Goal: Contribute content: Contribute content

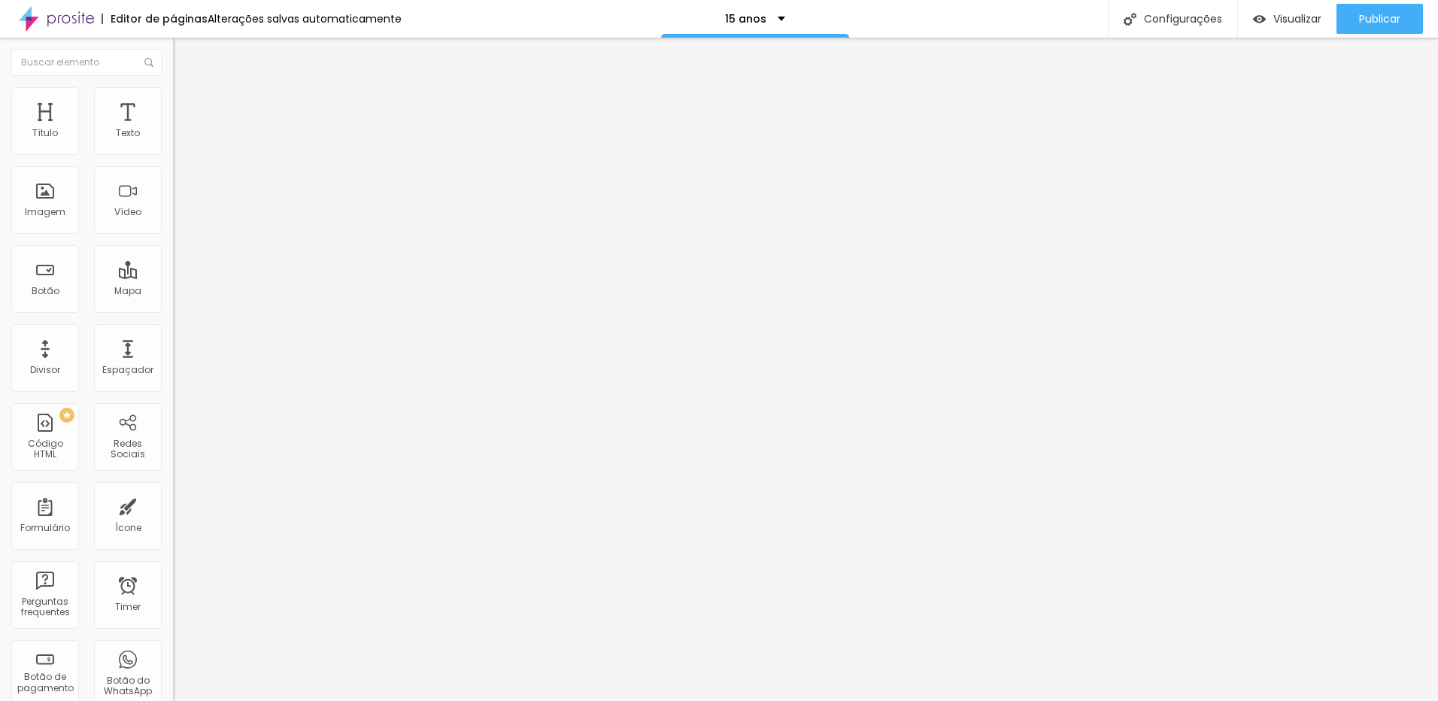
type input "79"
type input "76"
type input "73"
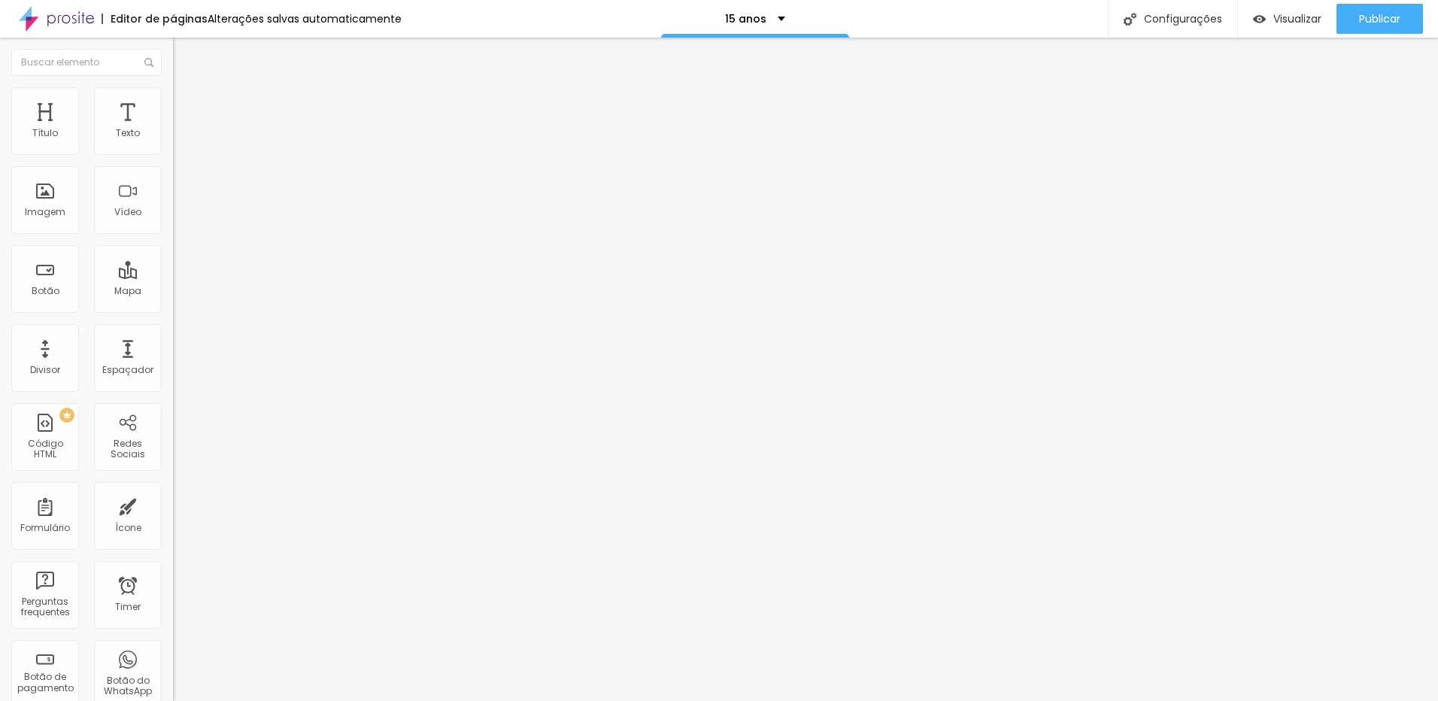
type input "73"
type input "74"
type input "75"
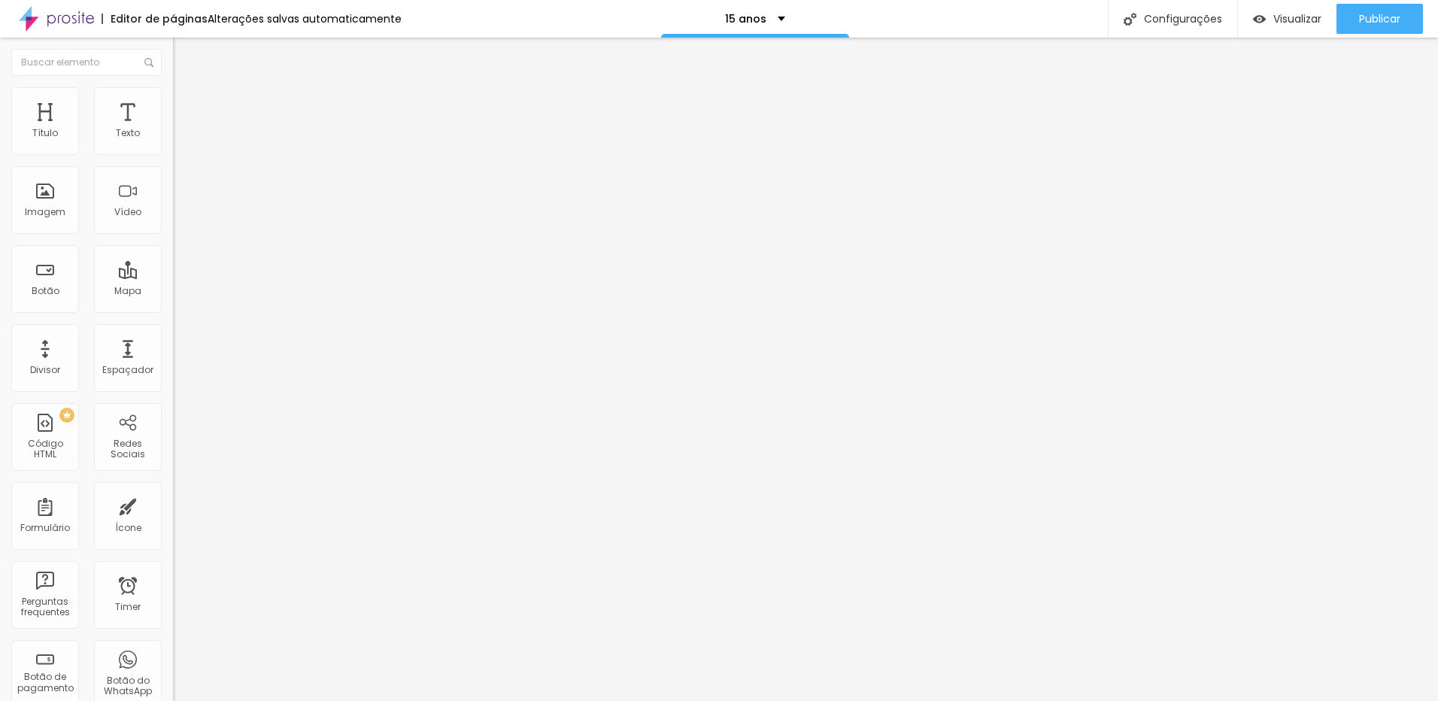
drag, startPoint x: 106, startPoint y: 315, endPoint x: 100, endPoint y: 321, distance: 8.5
type input "75"
click at [173, 355] on input "range" at bounding box center [221, 361] width 97 height 12
type input "78"
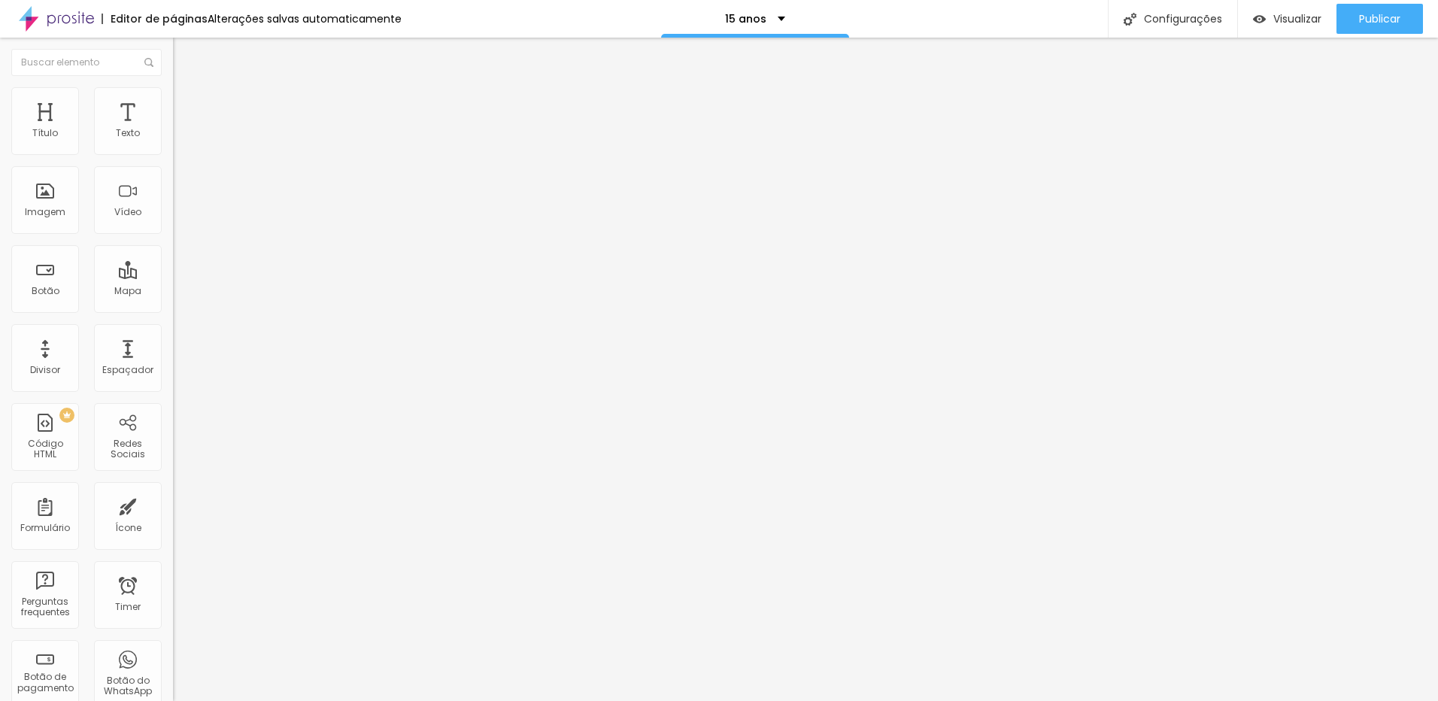
type input "76"
type input "75"
type input "73"
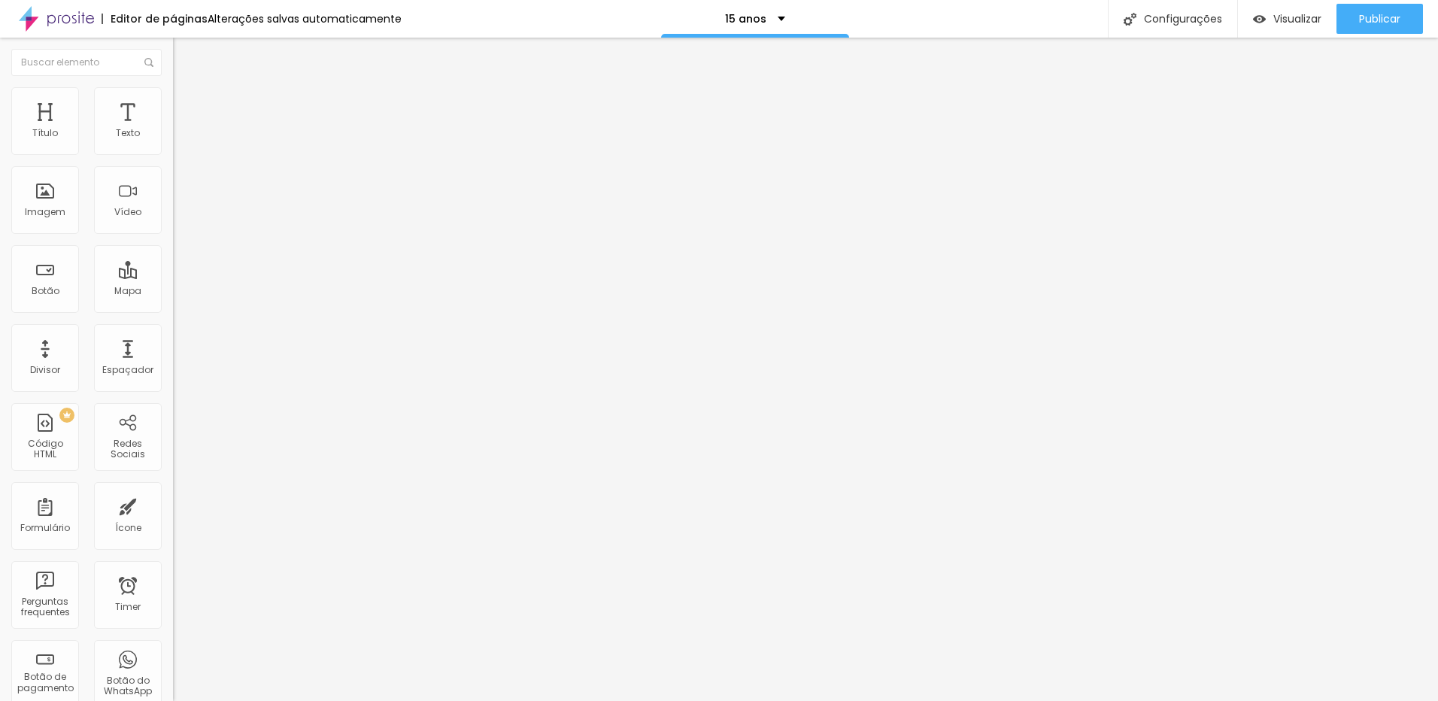
type input "73"
type input "72"
type input "73"
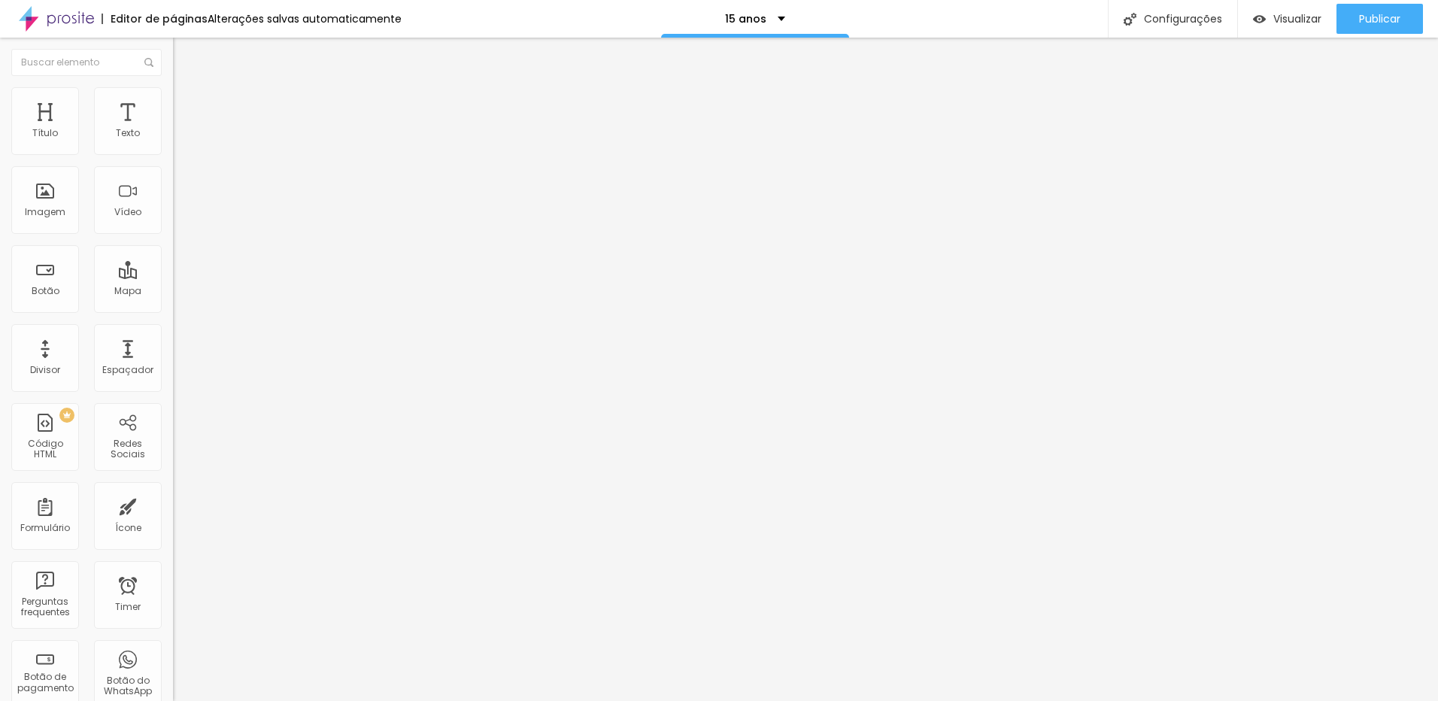
type input "75"
type input "76"
type input "75"
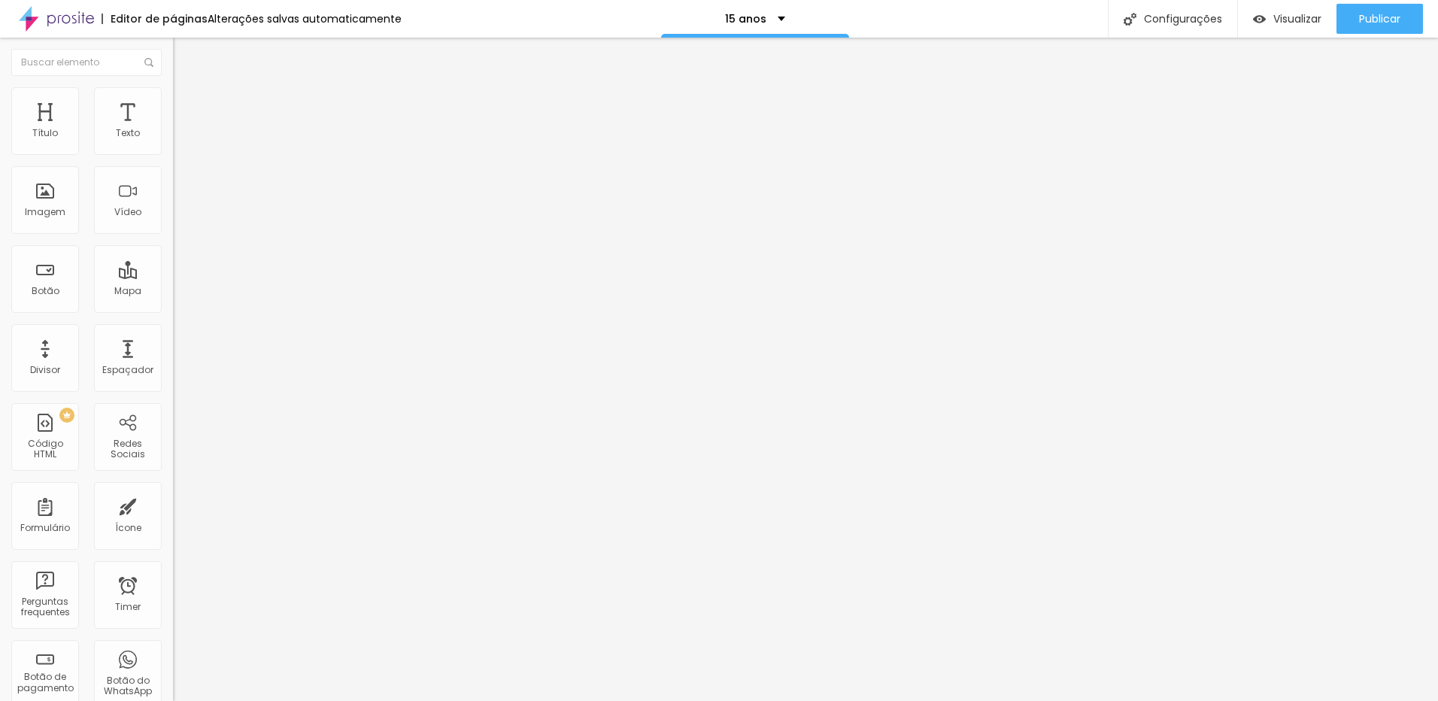
type input "75"
click at [173, 355] on input "range" at bounding box center [221, 361] width 97 height 12
type input "76"
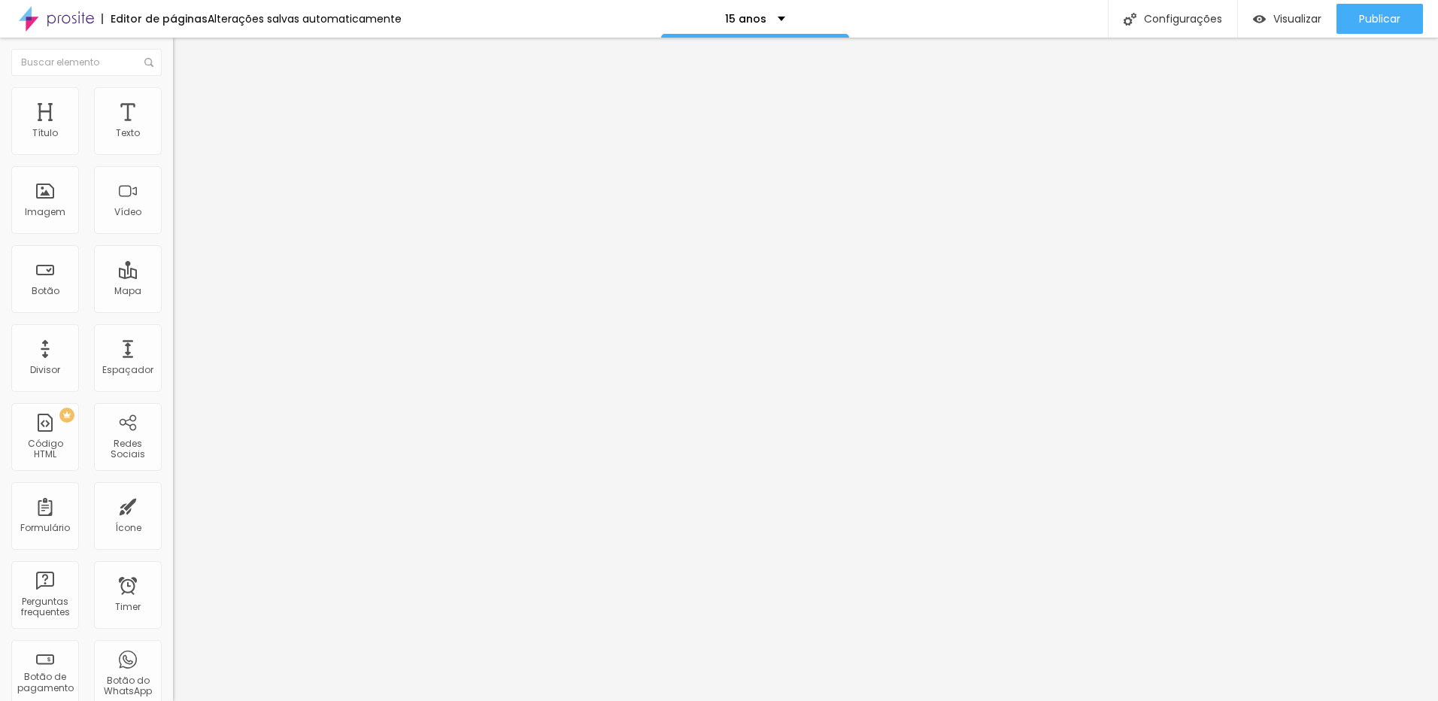
type input "75"
type input "74"
type input "73"
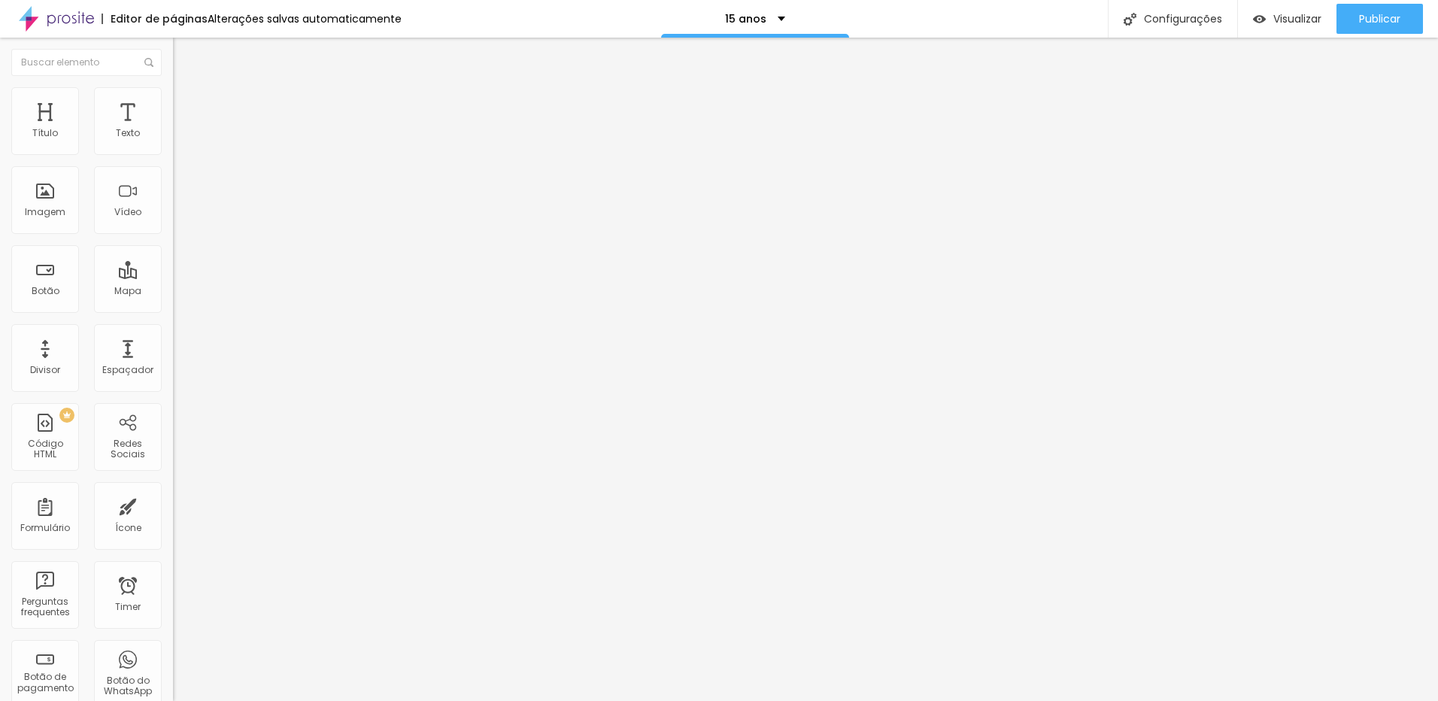
type input "73"
type input "72"
type input "71"
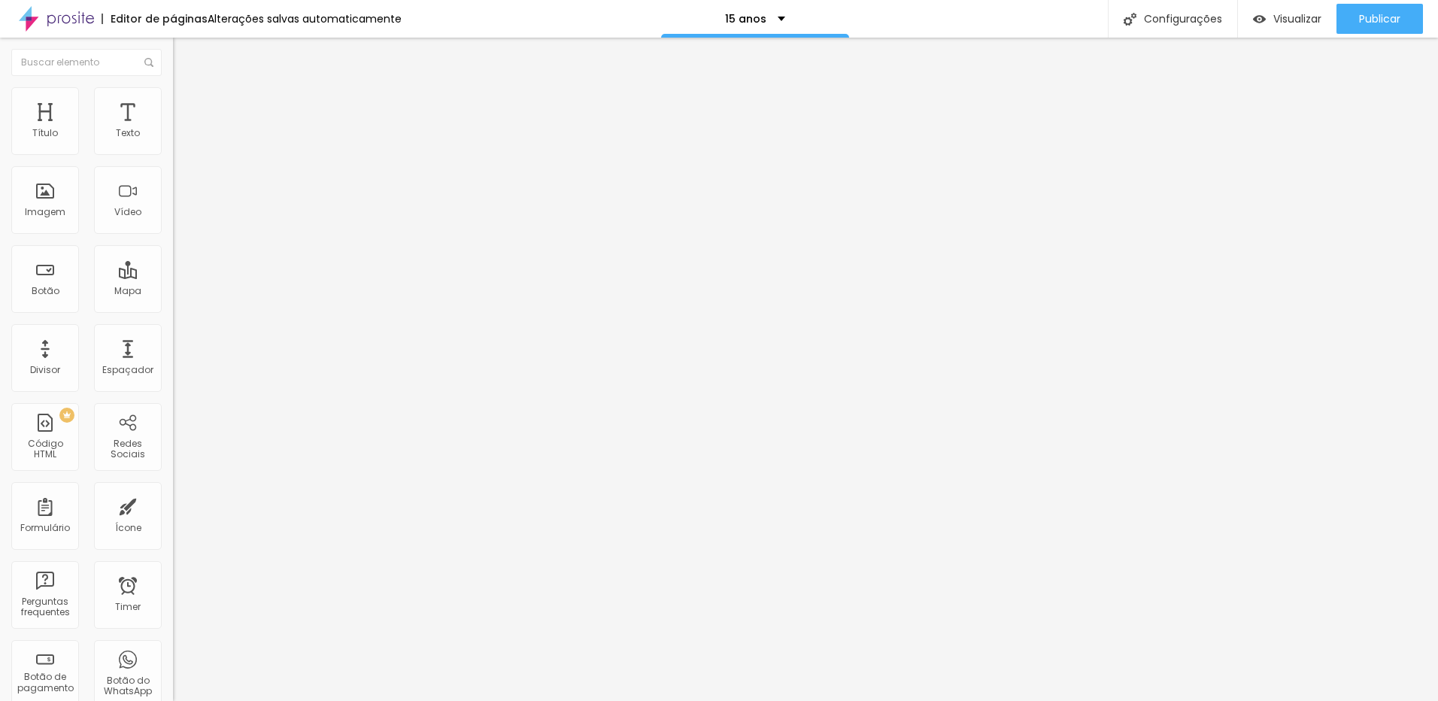
type input "73"
type input "74"
type input "75"
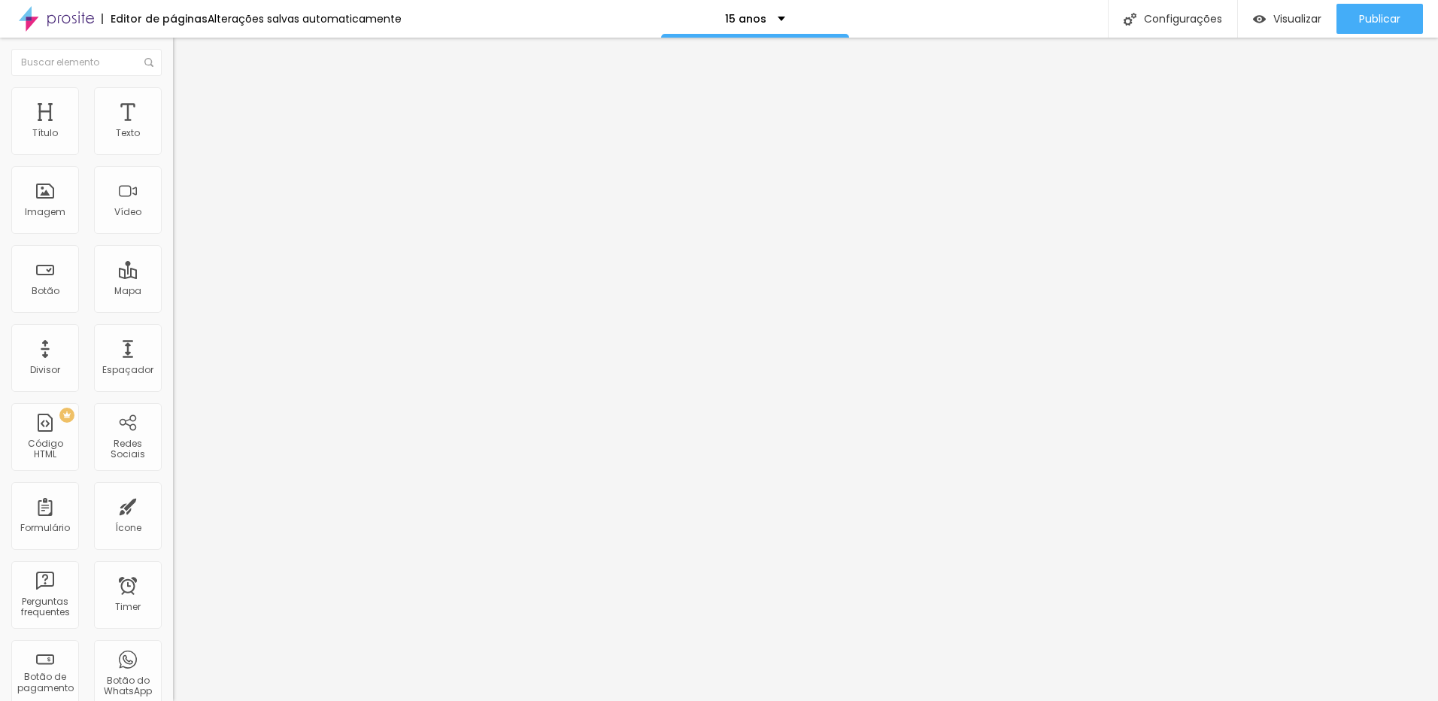
type input "75"
click at [173, 355] on input "range" at bounding box center [221, 361] width 97 height 12
click at [173, 523] on div "Editar Texto Estilo Avançado 16 Tamanho do texto 0 Espaço entre letras 1.3 Altu…" at bounding box center [259, 369] width 173 height 663
click at [173, 534] on div "Editar Título Estilo Avançado Tamanho Titulo 1 H1 Titulo 2 H2 Titulo 3 H3 Titul…" at bounding box center [259, 369] width 173 height 663
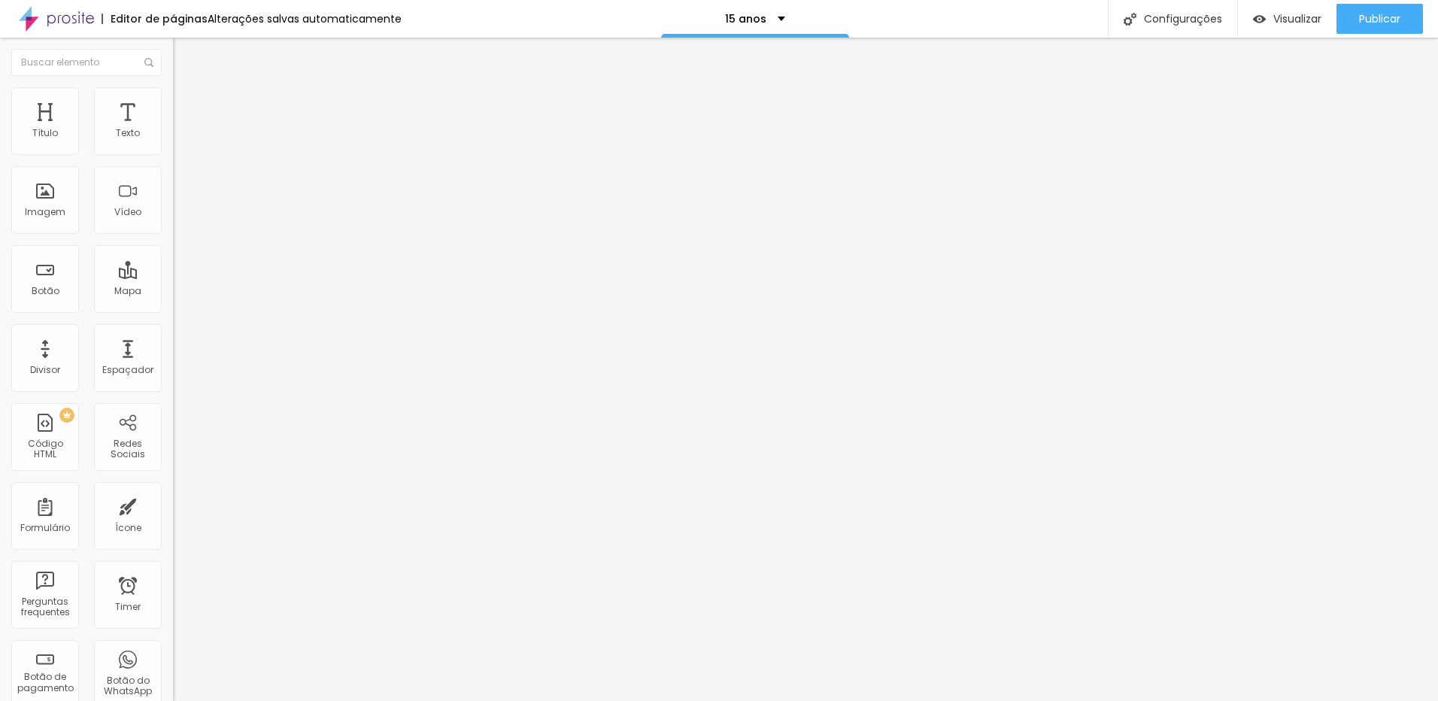
click at [173, 534] on div "Editar Título Estilo Avançado Tamanho Titulo 1 H1 Titulo 2 H2 Titulo 3 H3 Titul…" at bounding box center [259, 369] width 173 height 663
click at [173, 423] on div "Editar Texto Estilo Avançado 16 Tamanho do texto 0 Espaço entre letras 1.3 Altu…" at bounding box center [259, 369] width 173 height 663
click at [173, 310] on input "[URL][DOMAIN_NAME]<[PHONE_NUMBER]>" at bounding box center [263, 302] width 180 height 15
click at [173, 305] on input "text" at bounding box center [263, 302] width 180 height 15
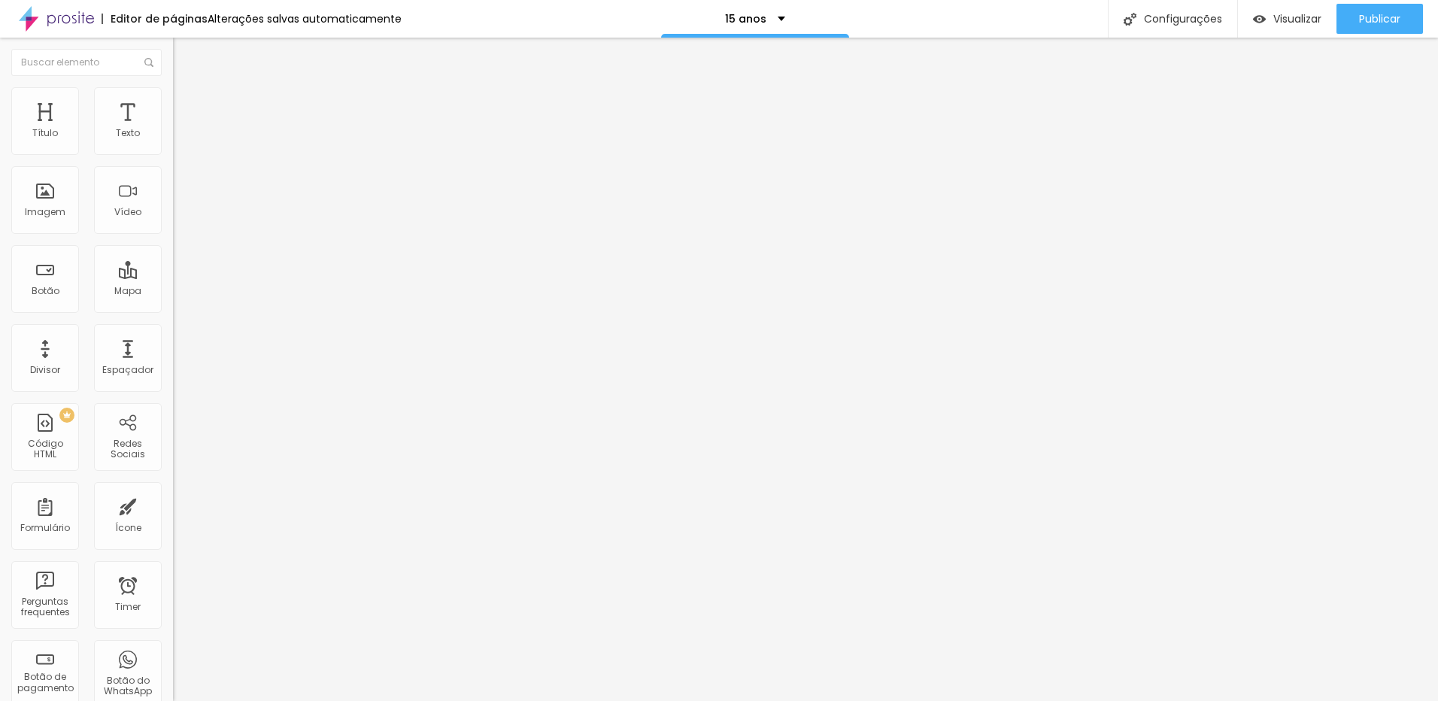
click at [173, 141] on input "CONTRATAR AGORA" at bounding box center [263, 133] width 180 height 15
paste input "<script src="[URL][DOMAIN_NAME]" data-bid="68e6c69ea179d30026925b38"></script>"
type input "<script src="[URL][DOMAIN_NAME]" data-bid="68e6c69ea179d30026925b38"></script>"
click at [173, 403] on div "Editar Botão Conteúdo Estilo Avançado Texto CONTRATAR AGORA Alinhamento Tamanho…" at bounding box center [259, 369] width 173 height 663
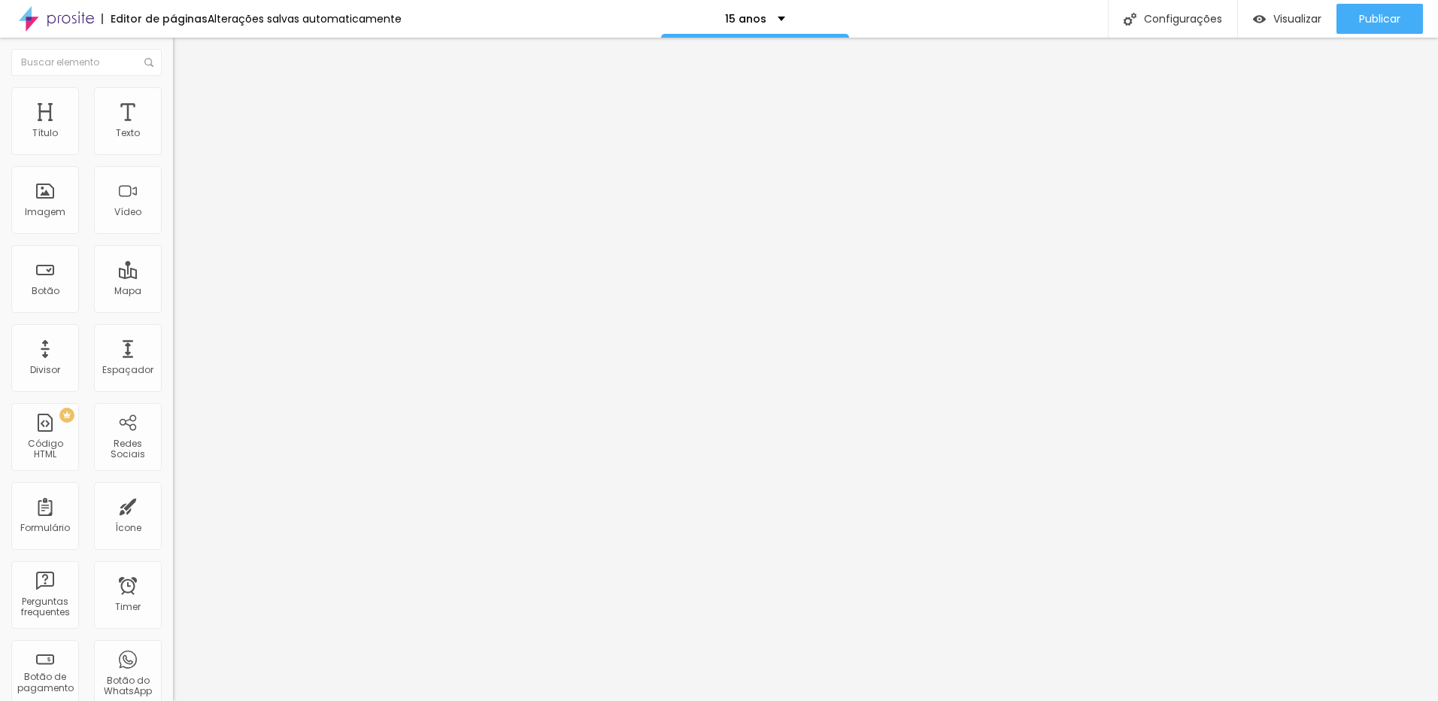
scroll to position [0, 0]
click at [173, 94] on img at bounding box center [180, 94] width 14 height 14
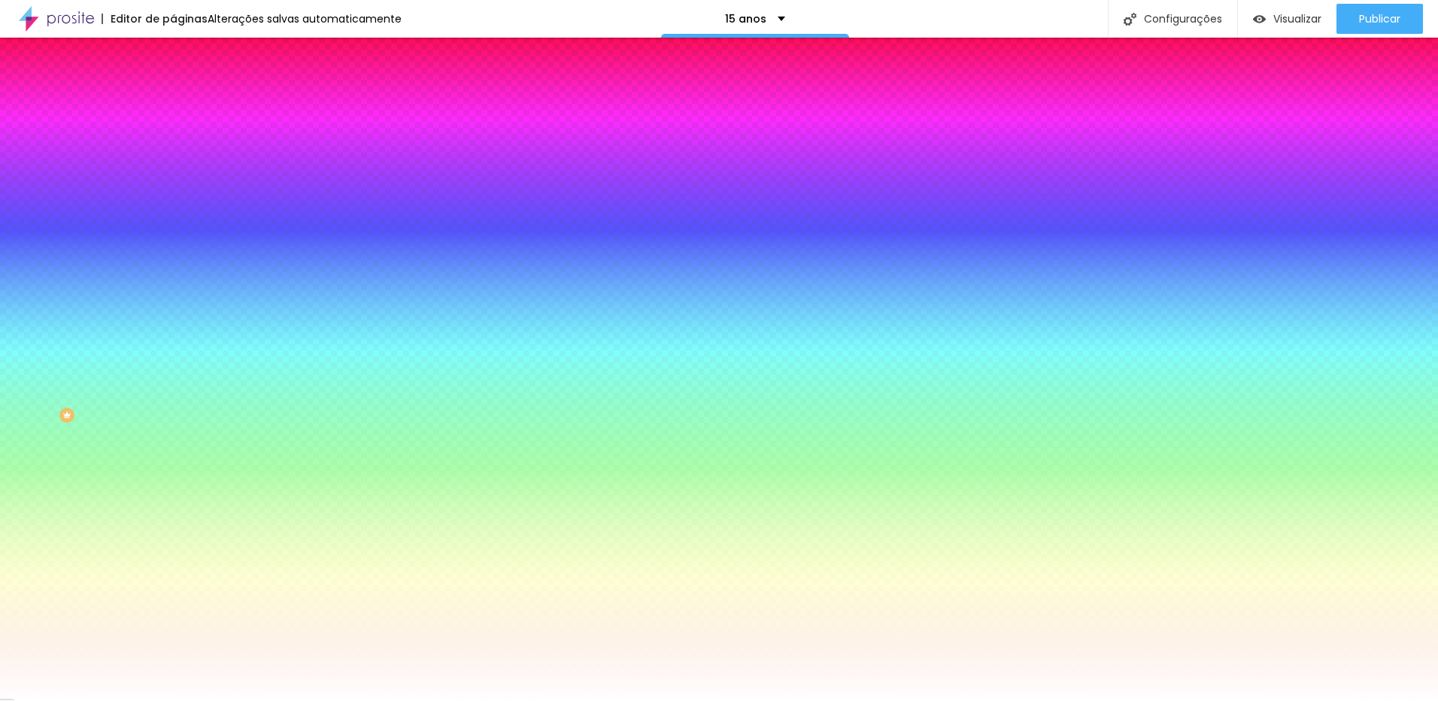
click at [173, 102] on img at bounding box center [180, 109] width 14 height 14
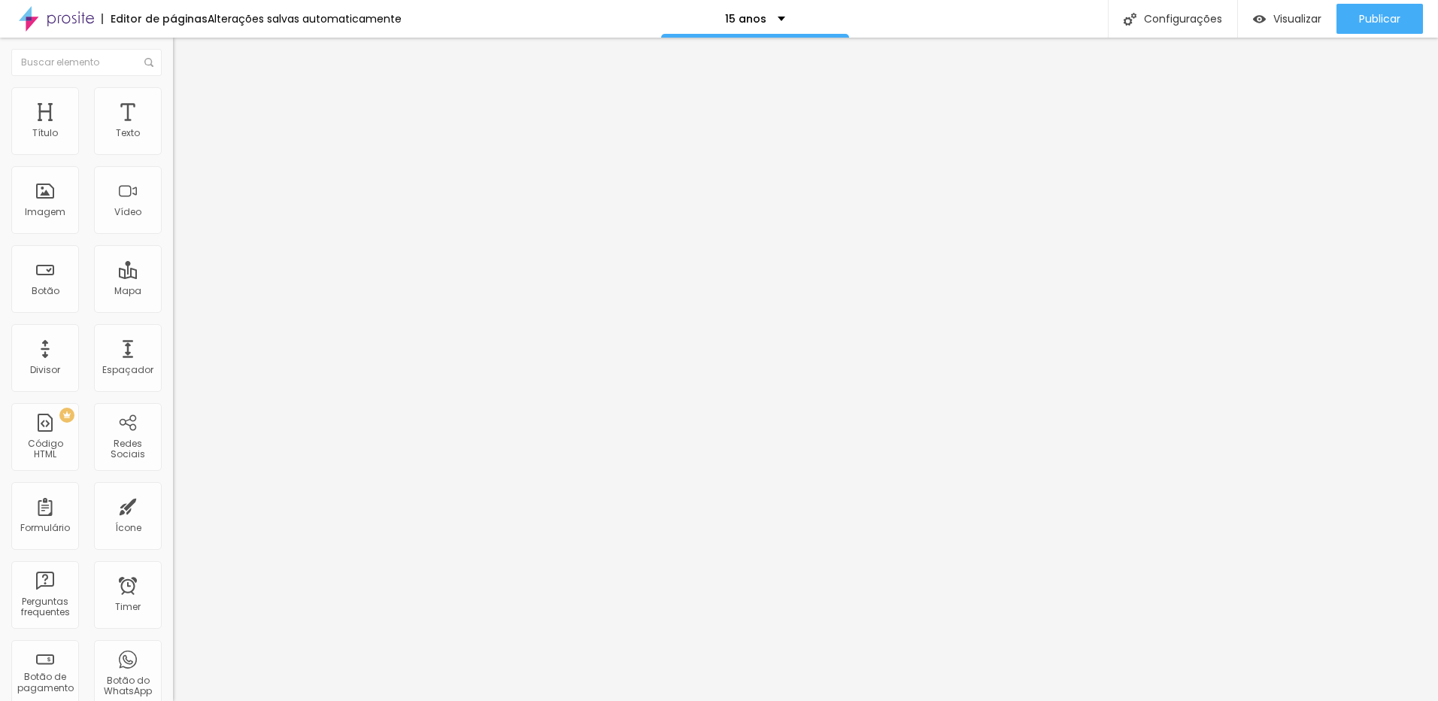
click at [173, 86] on img at bounding box center [180, 79] width 14 height 14
click at [184, 50] on img "button" at bounding box center [190, 55] width 12 height 12
paste input "<script src="[URL][DOMAIN_NAME]" data-bid="68e6c86c32a9230027f889cc"></script>"
type input "<script src="[URL][DOMAIN_NAME]" data-bid="68e6c86c32a9230027f889cc"></script>"
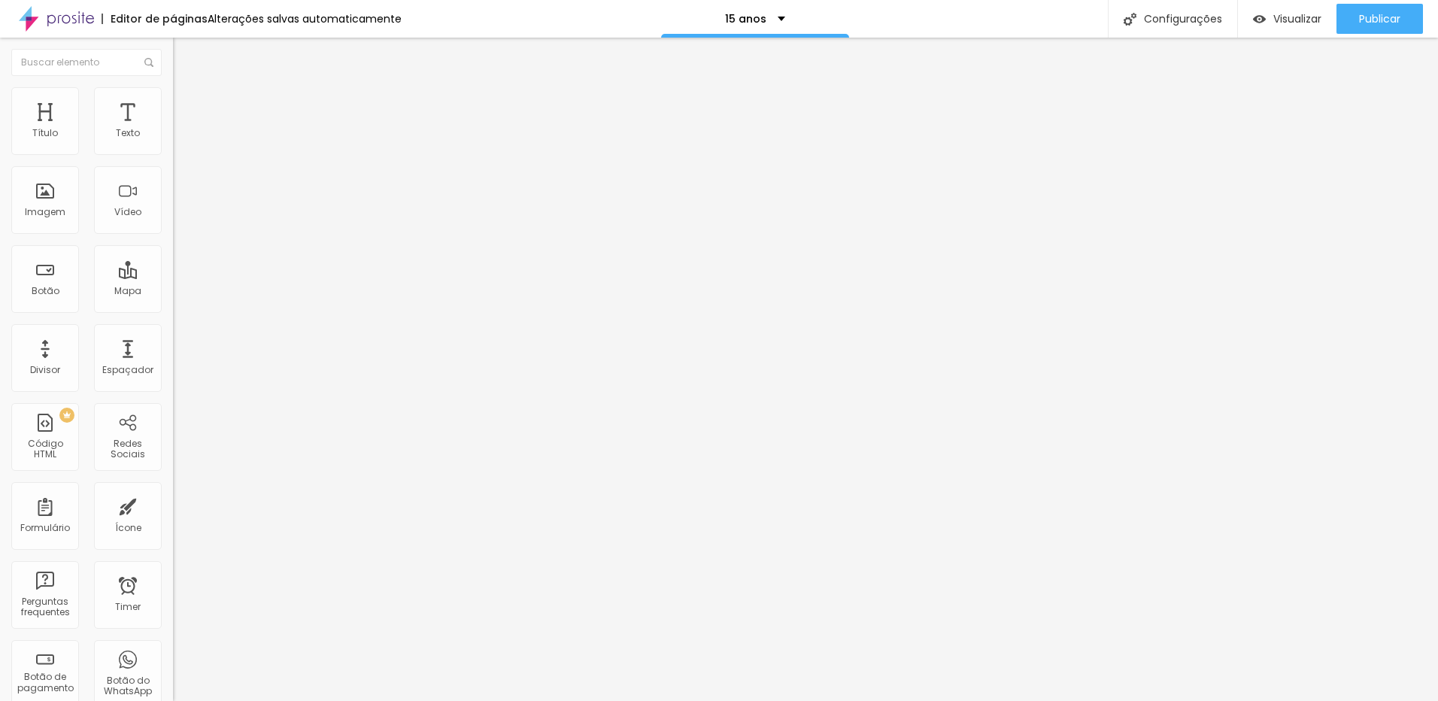
scroll to position [0, 0]
click at [173, 422] on div "Editar Botão Conteúdo Estilo Avançado Texto CONTRATAR AGORA Alinhamento Tamanho…" at bounding box center [259, 369] width 173 height 663
click at [1374, 13] on span "Publicar" at bounding box center [1379, 19] width 41 height 12
click at [173, 87] on ul "Conteúdo Estilo Avançado" at bounding box center [259, 94] width 173 height 45
click at [173, 92] on img at bounding box center [180, 94] width 14 height 14
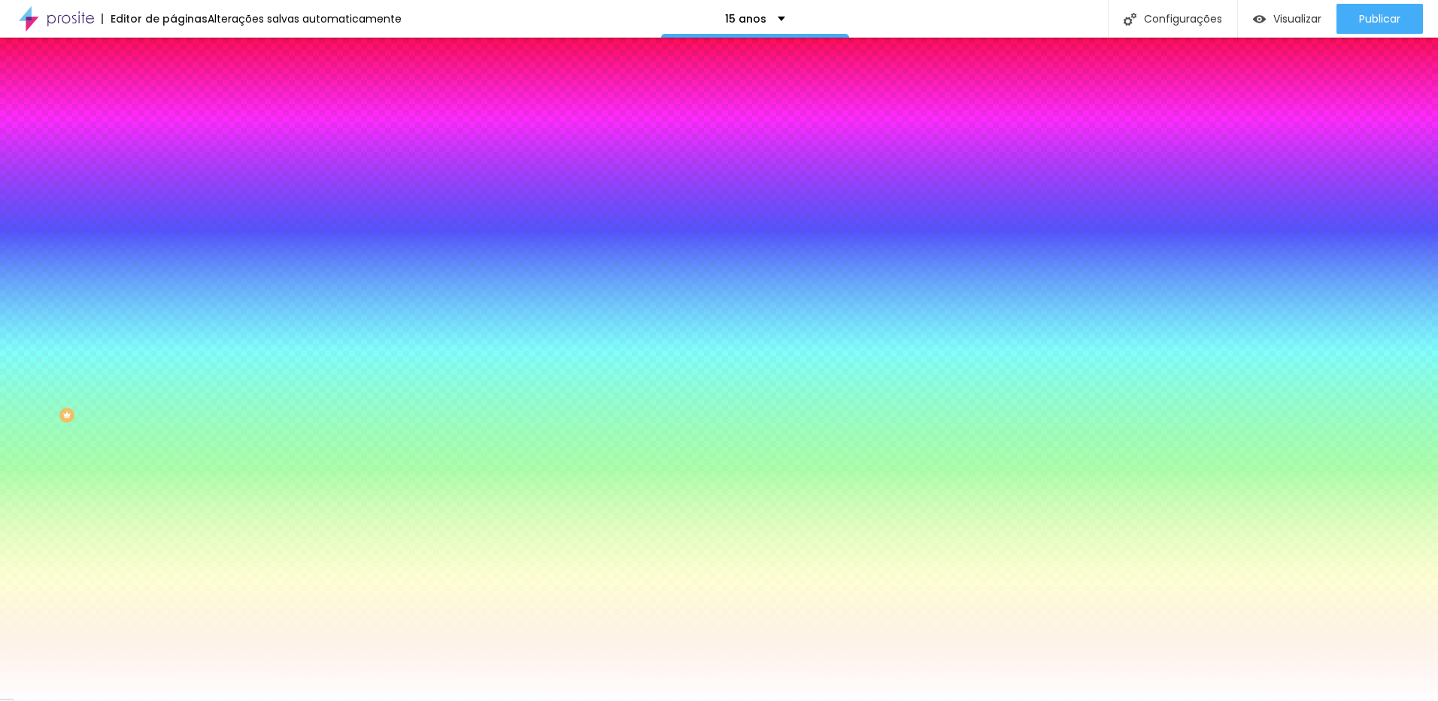
click at [173, 86] on img at bounding box center [180, 79] width 14 height 14
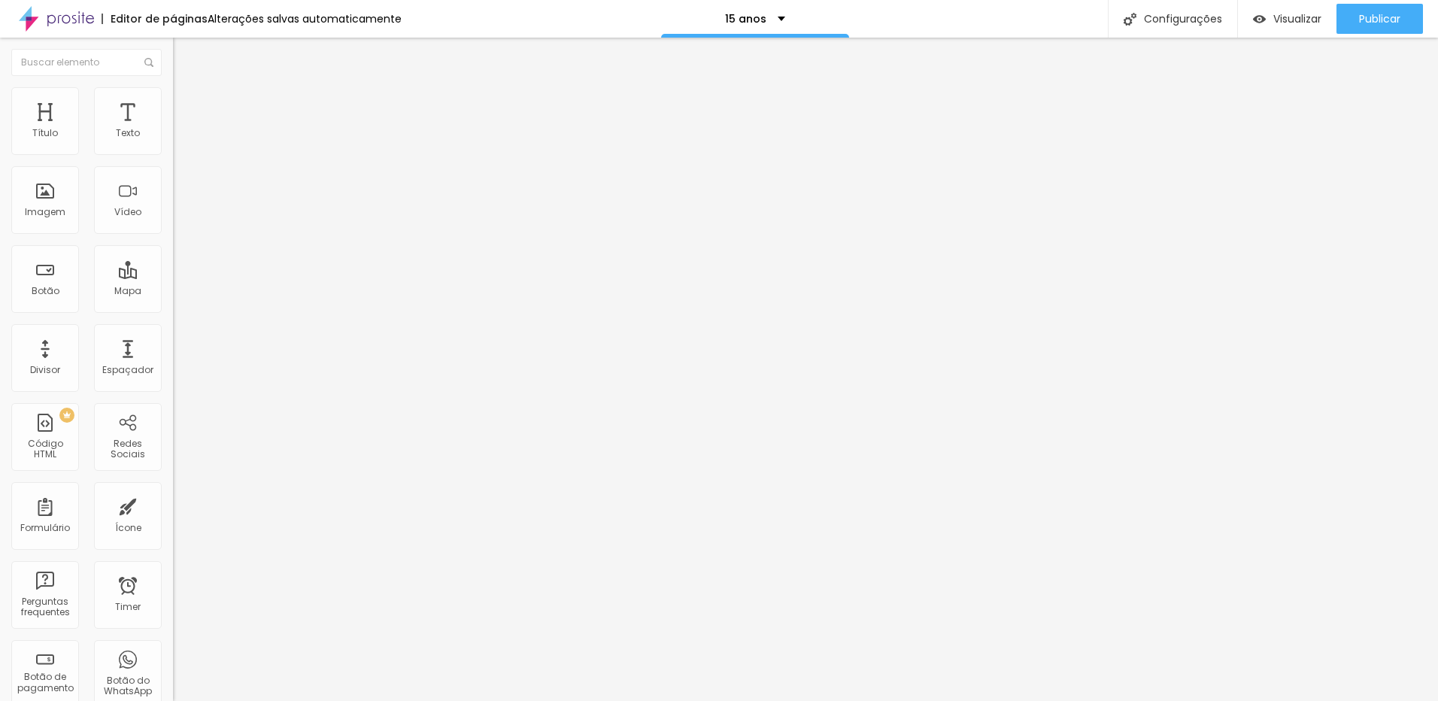
click at [173, 310] on input "[URL][DOMAIN_NAME]<[PHONE_NUMBER]>" at bounding box center [263, 302] width 180 height 15
paste input "<script src="[URL][DOMAIN_NAME]" data-bid="68e6c9a1a179d30026925c6b"></script>"
type input "<script src="[URL][DOMAIN_NAME]" data-bid="68e6c9a1a179d30026925c6b"></script>"
click at [173, 425] on div "Editar Botão Conteúdo Estilo Avançado Texto CONTRATAR AGORA Alinhamento Tamanho…" at bounding box center [259, 369] width 173 height 663
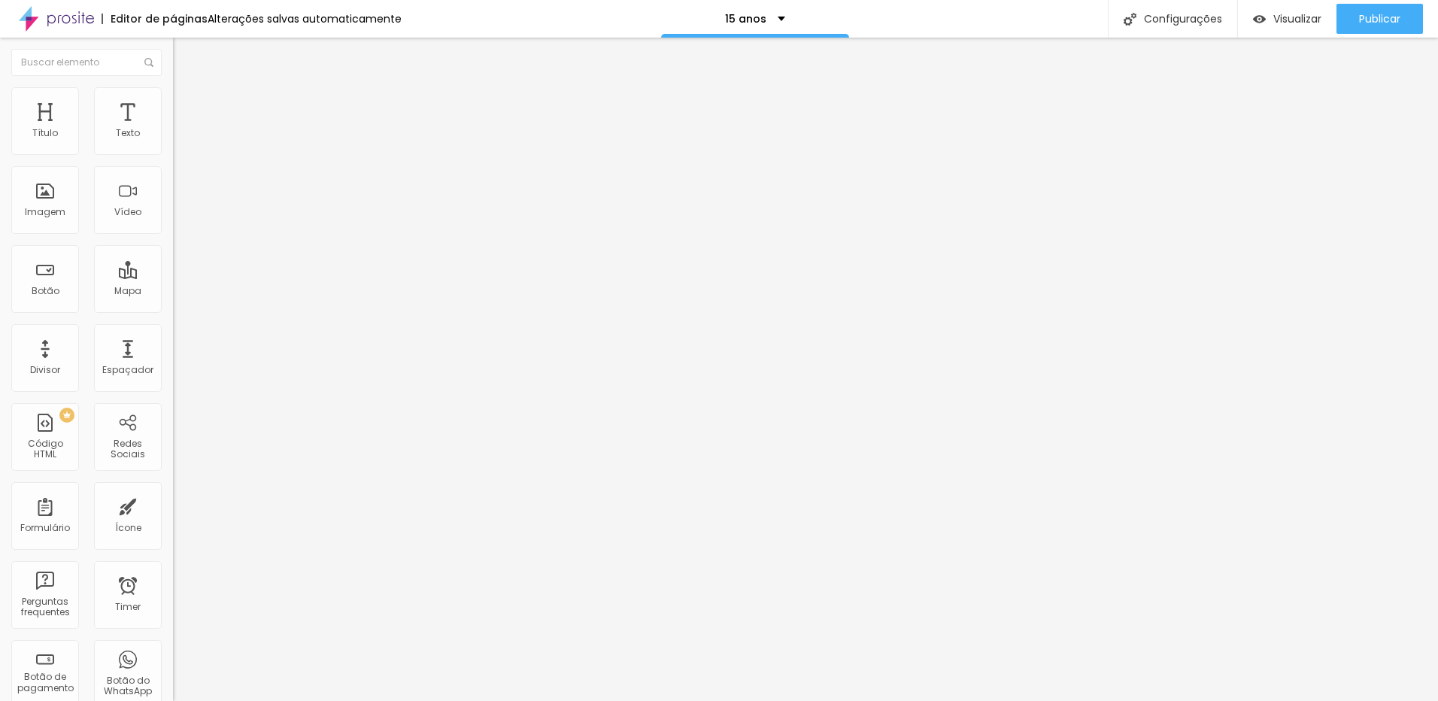
scroll to position [0, 0]
click at [1375, 20] on span "Publicar" at bounding box center [1379, 19] width 41 height 12
click at [173, 128] on div "Trocar imagem" at bounding box center [259, 122] width 173 height 11
click at [173, 129] on span "Trocar imagem" at bounding box center [214, 123] width 82 height 13
